Goal: Navigation & Orientation: Go to known website

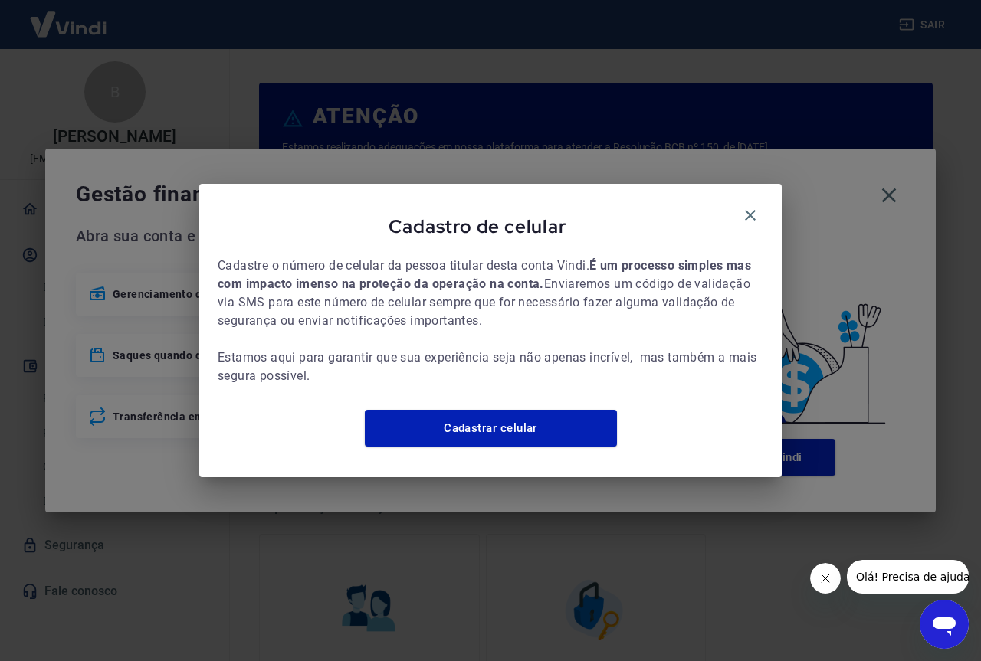
drag, startPoint x: 749, startPoint y: 202, endPoint x: 848, endPoint y: 197, distance: 99.7
click at [750, 206] on icon "button" at bounding box center [750, 215] width 18 height 18
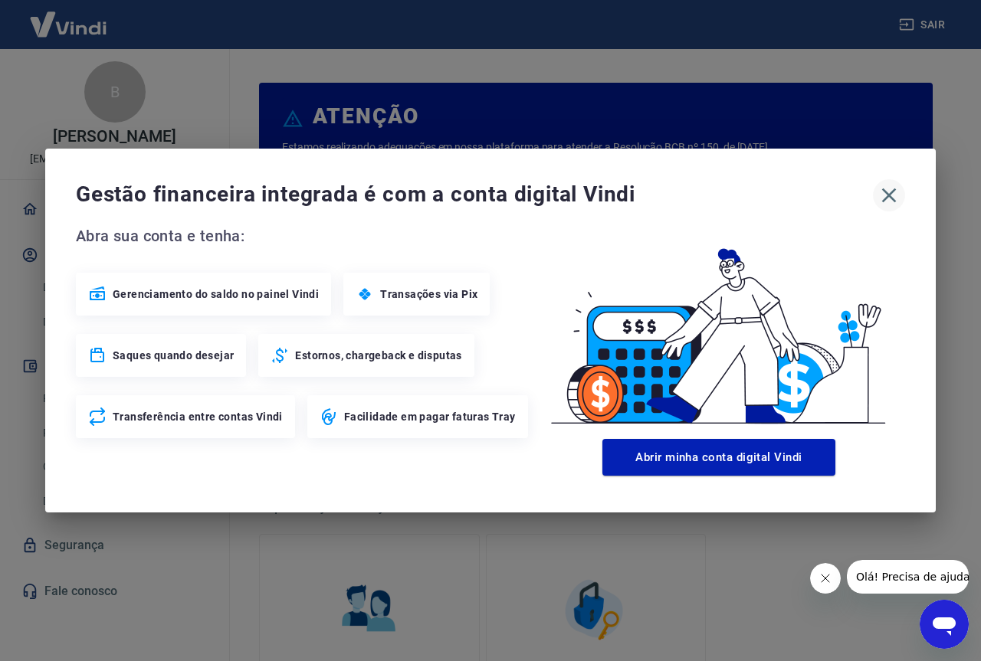
click at [888, 198] on icon "button" at bounding box center [888, 195] width 25 height 25
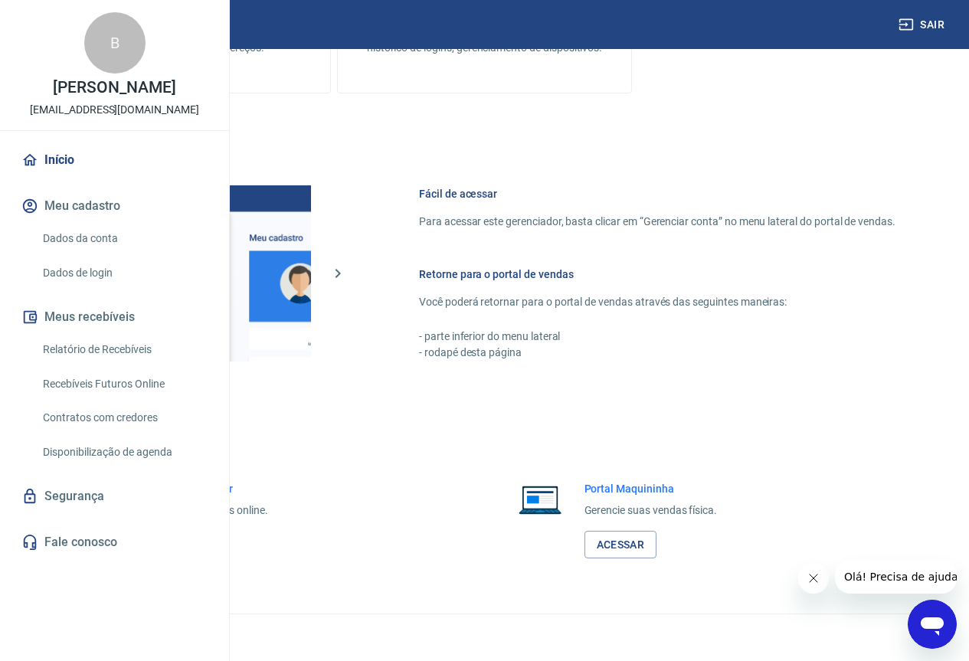
scroll to position [755, 0]
click at [205, 547] on link "Acessar" at bounding box center [168, 545] width 73 height 28
